Goal: Obtain resource: Download file/media

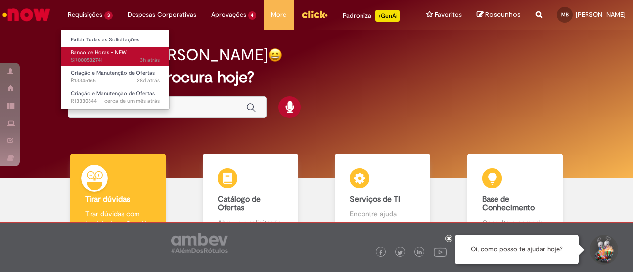
click at [96, 54] on span "Banco de Horas - NEW" at bounding box center [99, 52] width 56 height 7
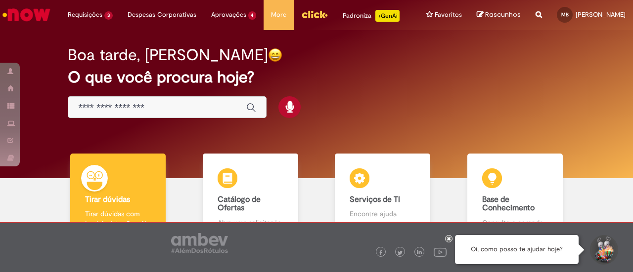
click at [150, 114] on input "Basta digitar aqui" at bounding box center [157, 107] width 158 height 11
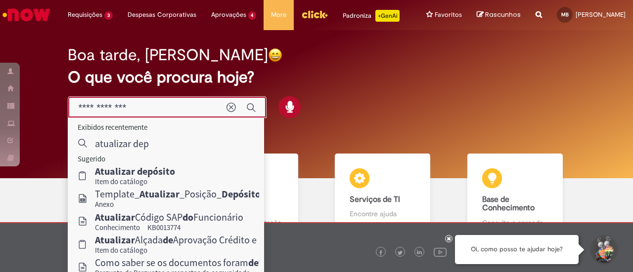
type input "**********"
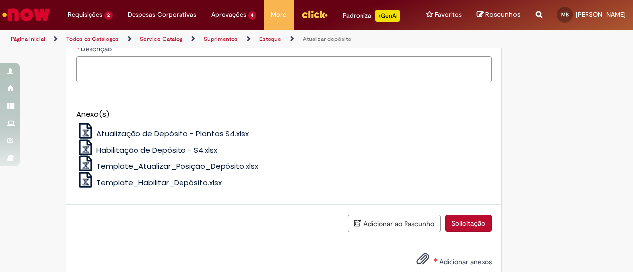
scroll to position [544, 0]
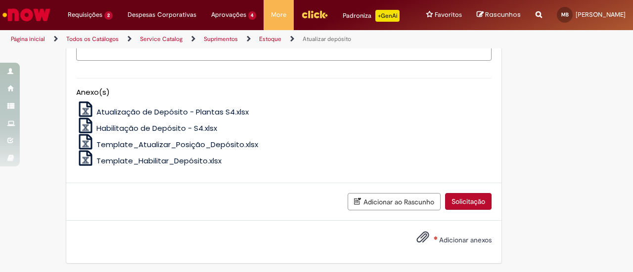
click at [172, 133] on span "Habilitação de Depósito - S4.xlsx" at bounding box center [156, 128] width 121 height 10
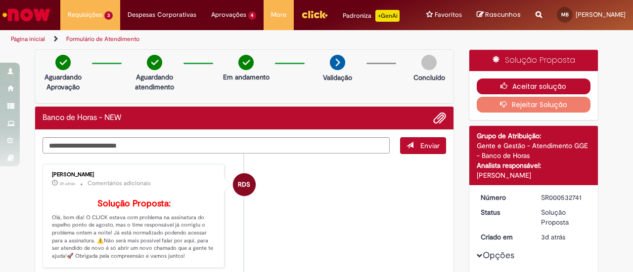
click at [572, 94] on button "Aceitar solução" at bounding box center [534, 87] width 114 height 16
